Goal: Check status: Check status

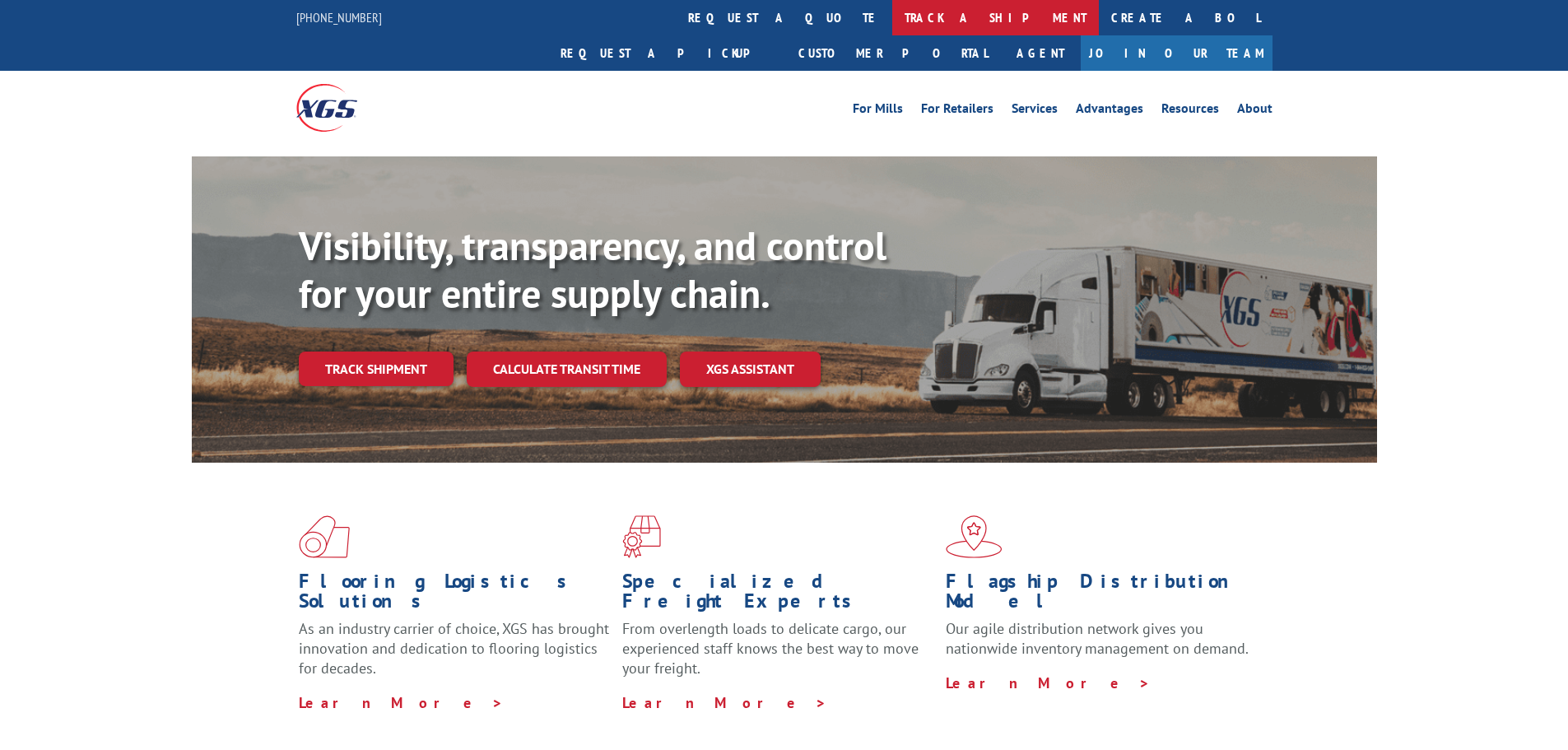
click at [892, 29] on link "track a shipment" at bounding box center [995, 17] width 206 height 36
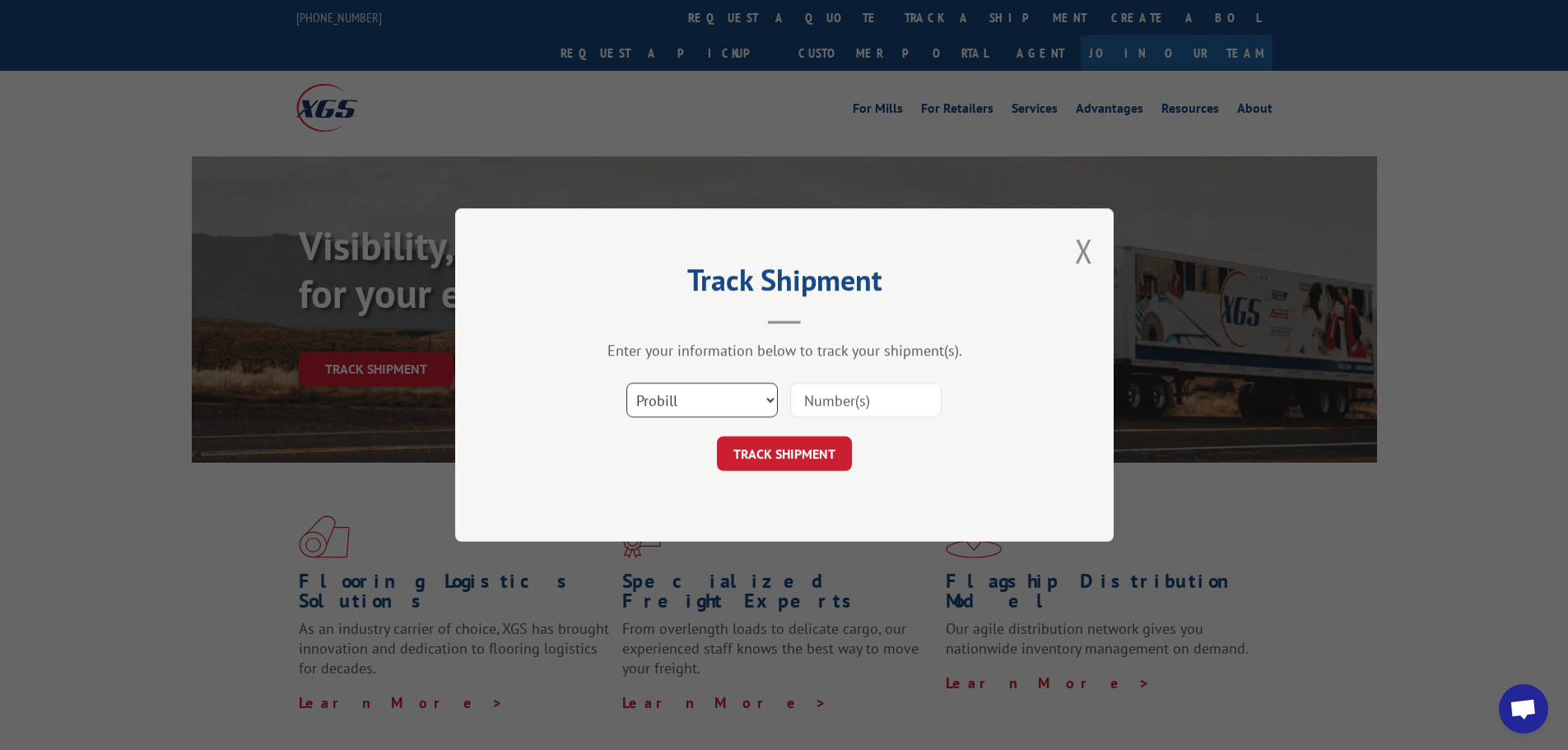
click at [694, 392] on select "Select category... Probill BOL PO" at bounding box center [702, 400] width 152 height 35
click at [626, 383] on select "Select category... Probill BOL PO" at bounding box center [702, 400] width 152 height 35
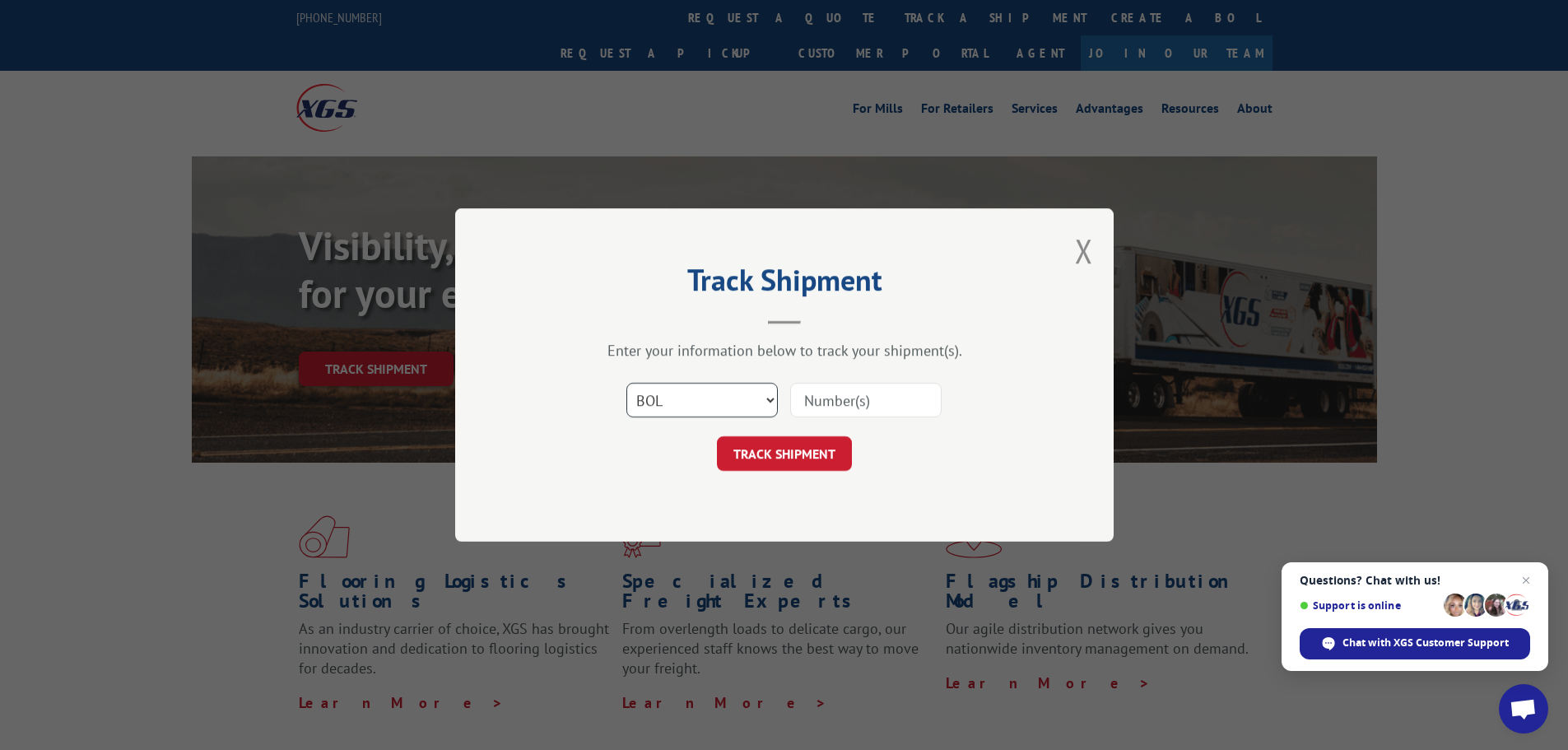
click at [712, 401] on select "Select category... Probill BOL PO" at bounding box center [702, 400] width 152 height 35
select select "po"
click at [626, 383] on select "Select category... Probill BOL PO" at bounding box center [702, 400] width 152 height 35
click at [828, 384] on input at bounding box center [866, 400] width 152 height 35
type input "100825MM"
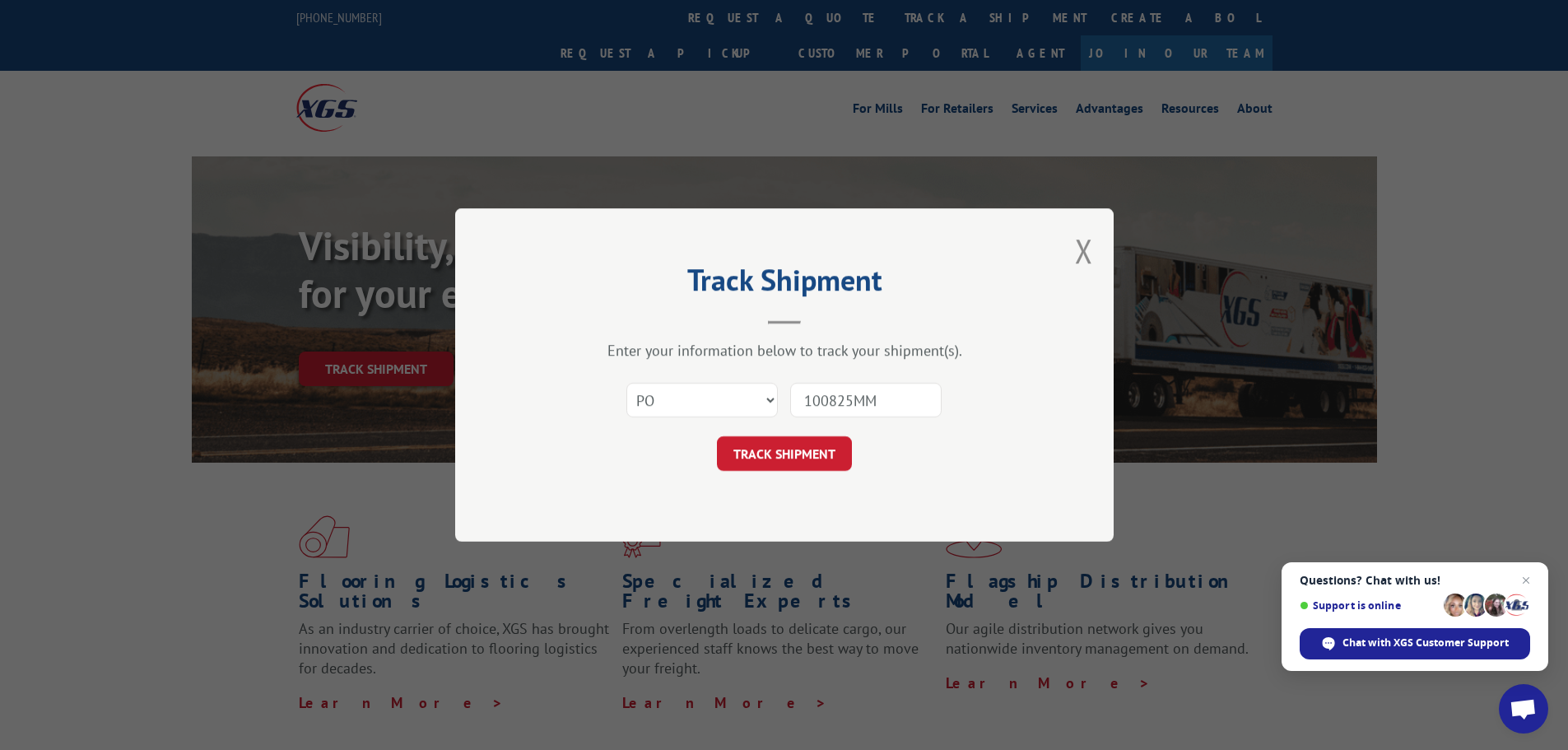
click button "TRACK SHIPMENT" at bounding box center [784, 453] width 135 height 35
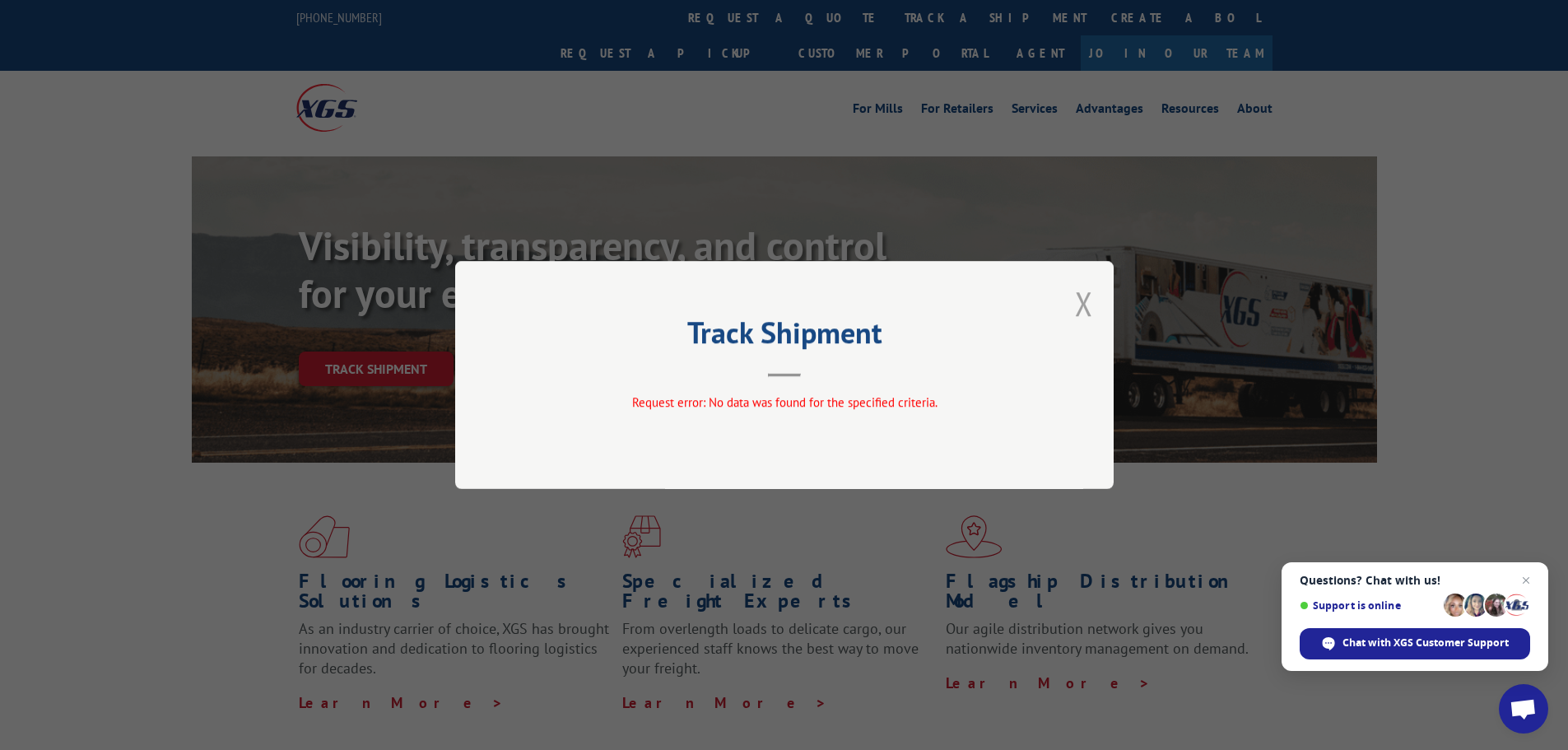
click at [1092, 307] on button "Close modal" at bounding box center [1084, 302] width 18 height 43
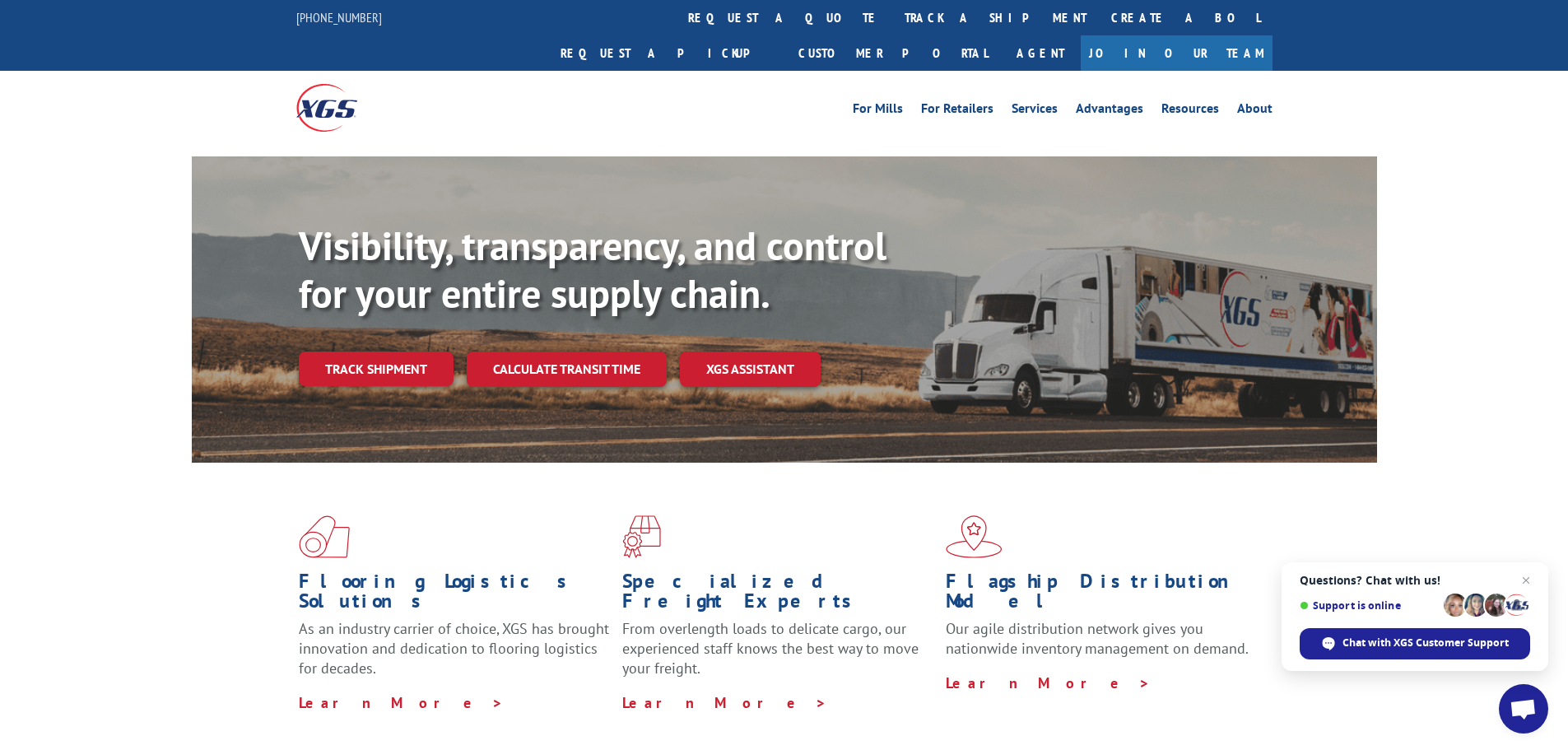
click at [1521, 89] on div "For [PERSON_NAME] For Retailers Services Advantages Resources About For [PERSON…" at bounding box center [784, 108] width 1568 height 73
